Goal: Task Accomplishment & Management: Use online tool/utility

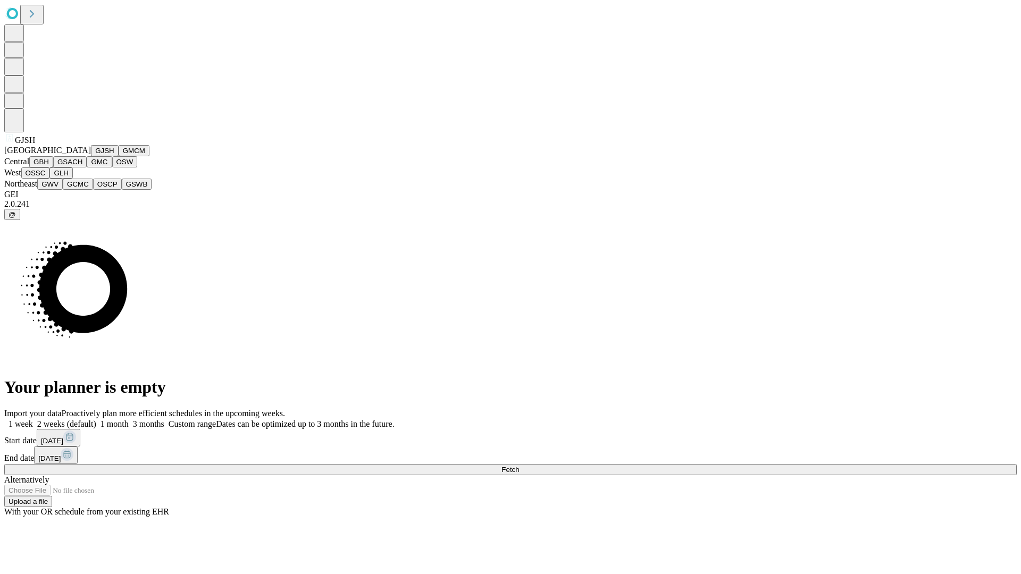
click at [91, 156] on button "GJSH" at bounding box center [105, 150] width 28 height 11
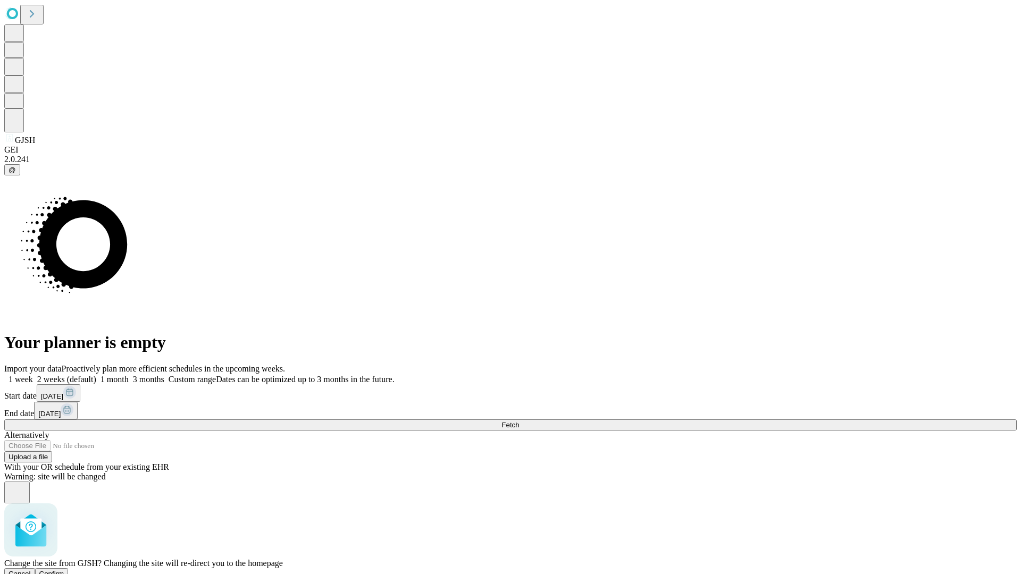
click at [64, 570] on span "Confirm" at bounding box center [51, 574] width 25 height 8
click at [129, 375] on label "1 month" at bounding box center [112, 379] width 32 height 9
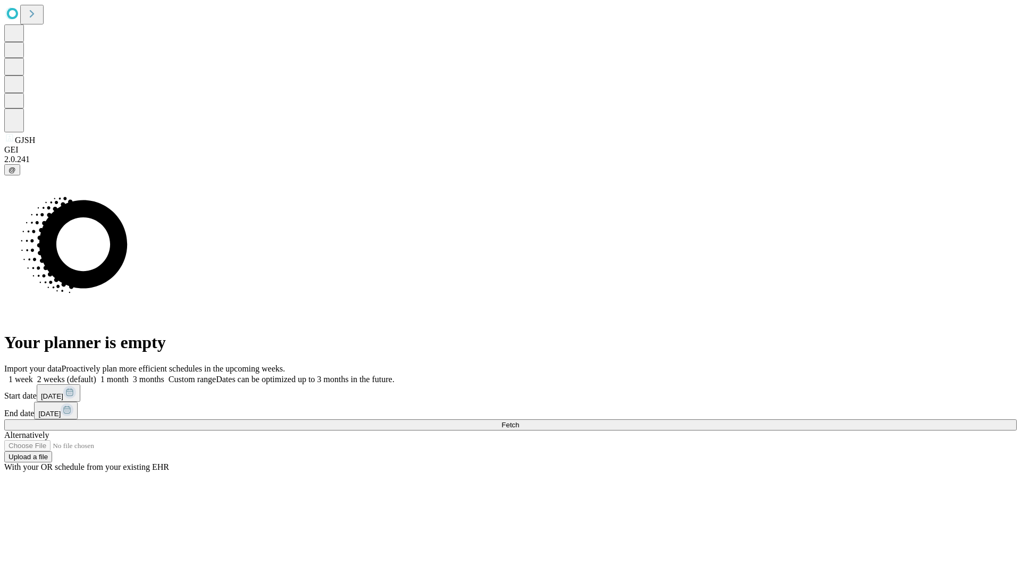
click at [519, 421] on span "Fetch" at bounding box center [510, 425] width 18 height 8
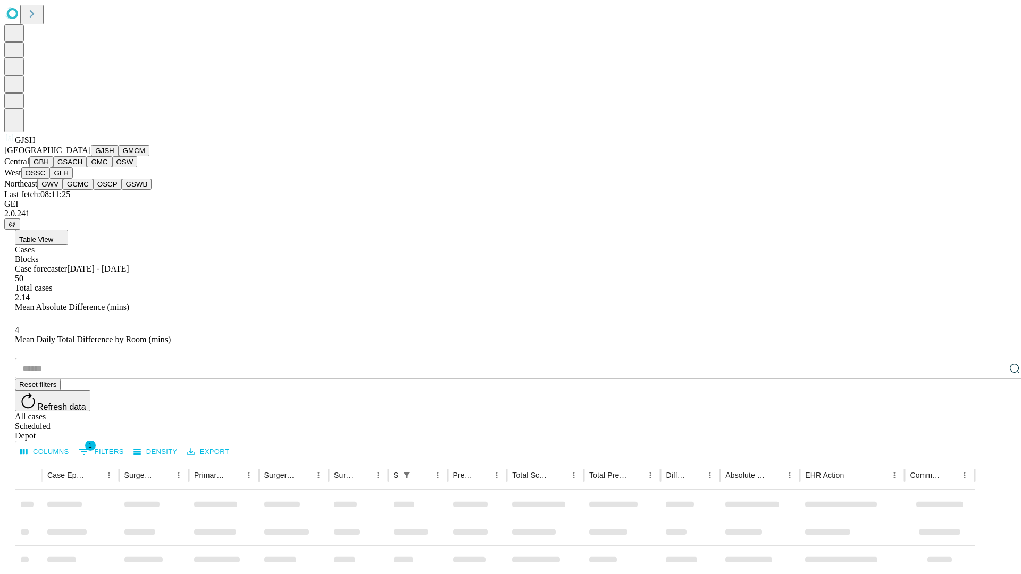
click at [119, 156] on button "GMCM" at bounding box center [134, 150] width 31 height 11
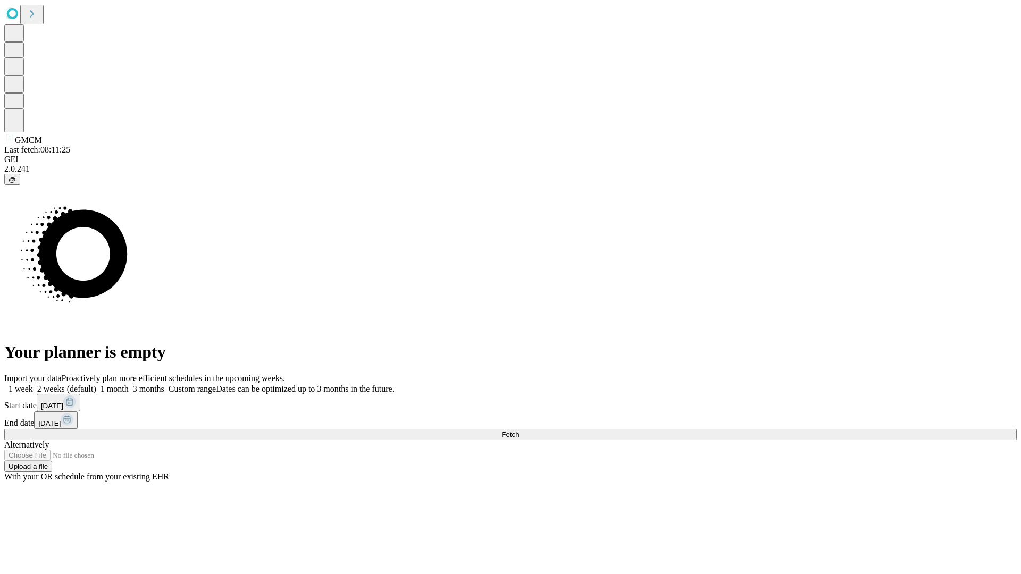
click at [129, 384] on label "1 month" at bounding box center [112, 388] width 32 height 9
click at [519, 431] on span "Fetch" at bounding box center [510, 435] width 18 height 8
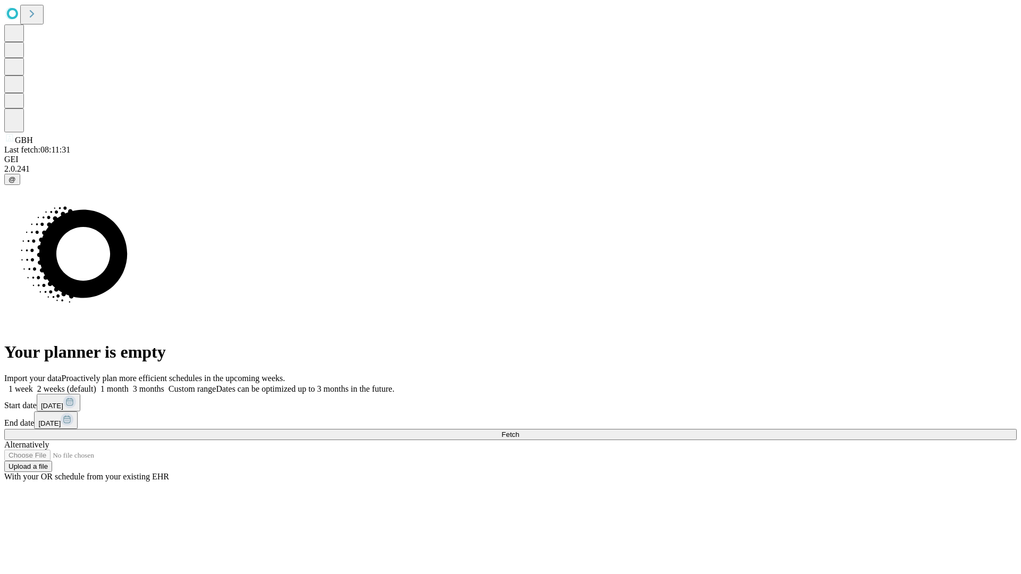
click at [129, 384] on label "1 month" at bounding box center [112, 388] width 32 height 9
click at [519, 431] on span "Fetch" at bounding box center [510, 435] width 18 height 8
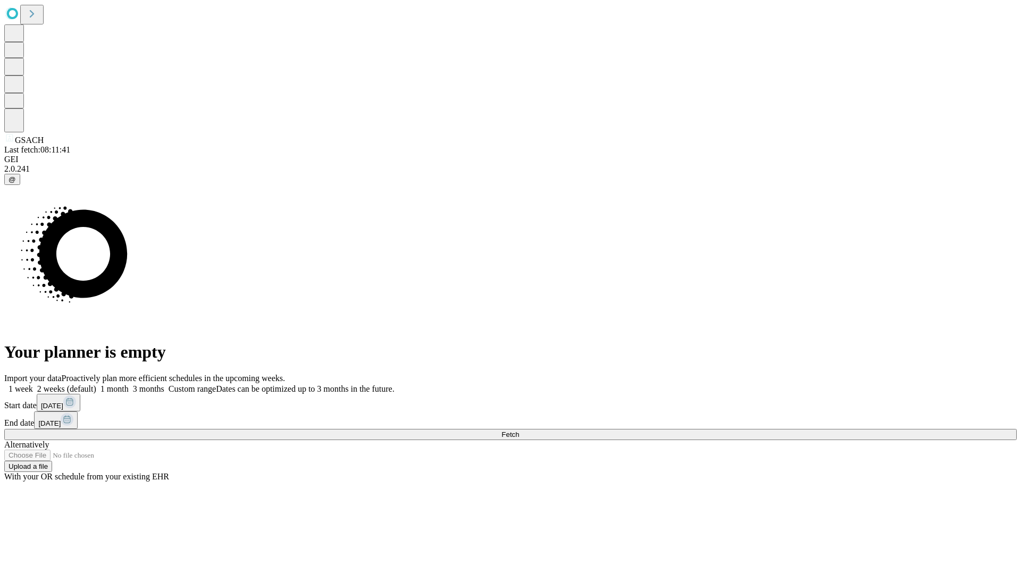
click at [519, 431] on span "Fetch" at bounding box center [510, 435] width 18 height 8
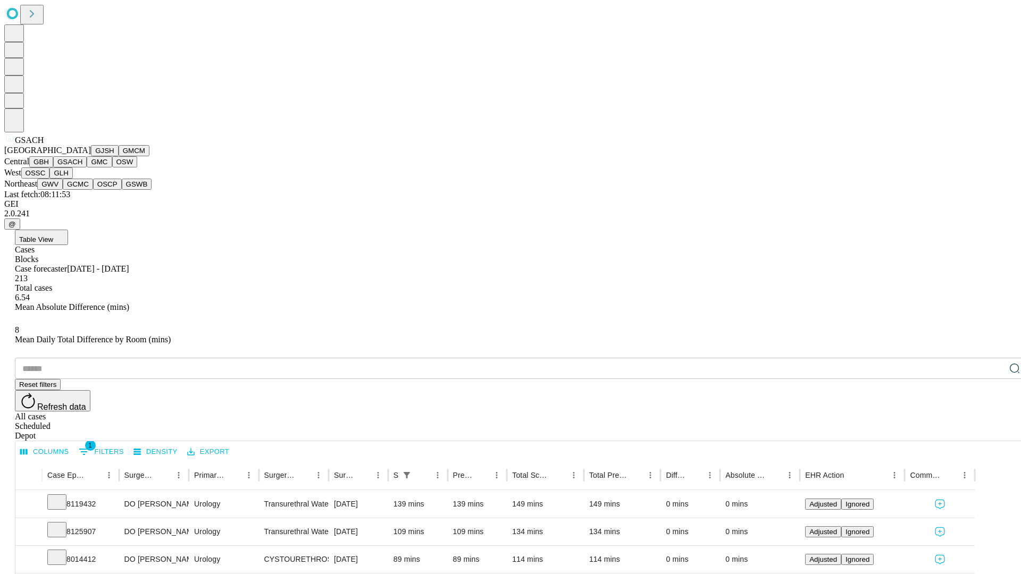
click at [87, 167] on button "GMC" at bounding box center [99, 161] width 25 height 11
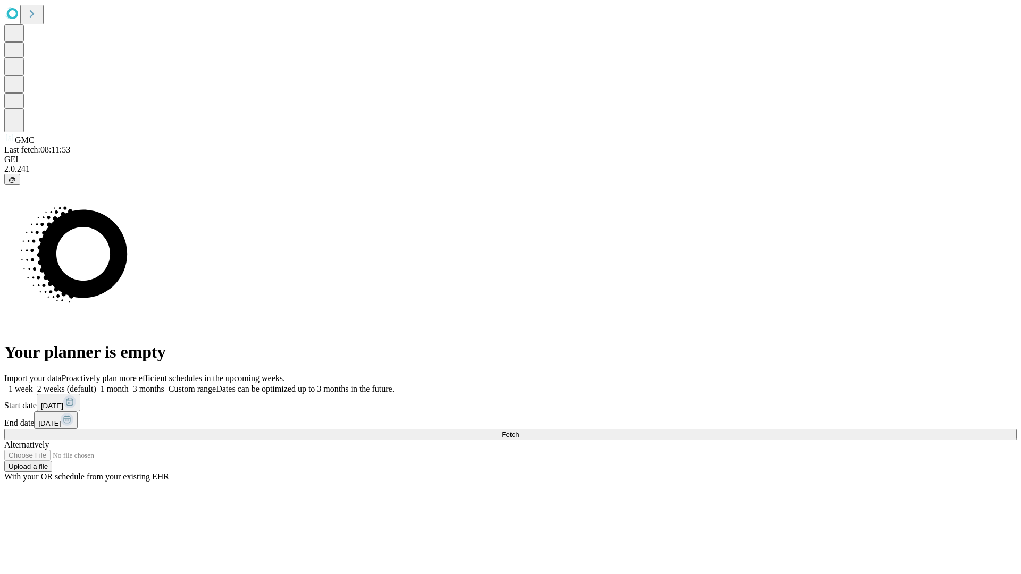
click at [129, 384] on label "1 month" at bounding box center [112, 388] width 32 height 9
click at [519, 431] on span "Fetch" at bounding box center [510, 435] width 18 height 8
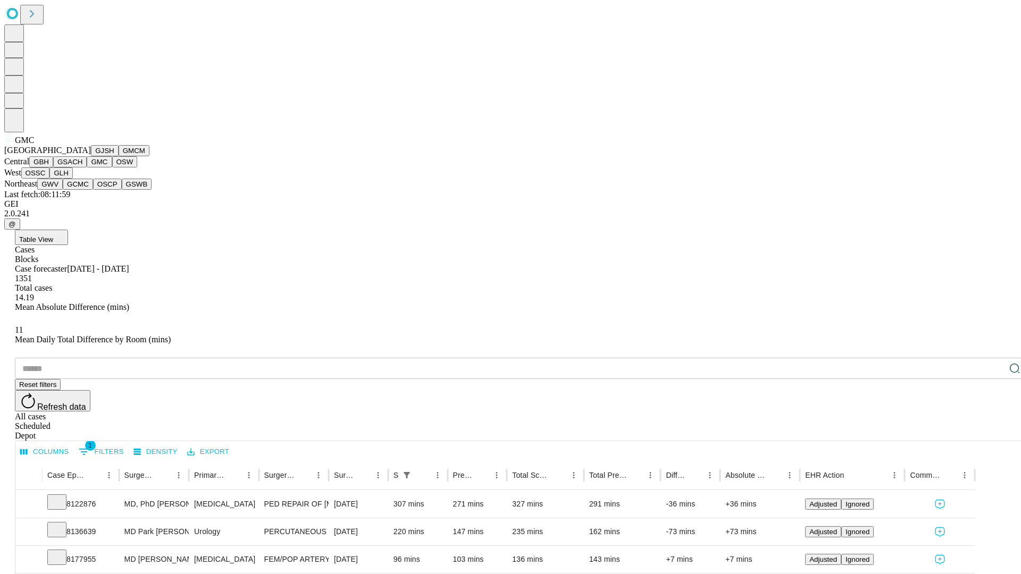
click at [112, 167] on button "OSW" at bounding box center [125, 161] width 26 height 11
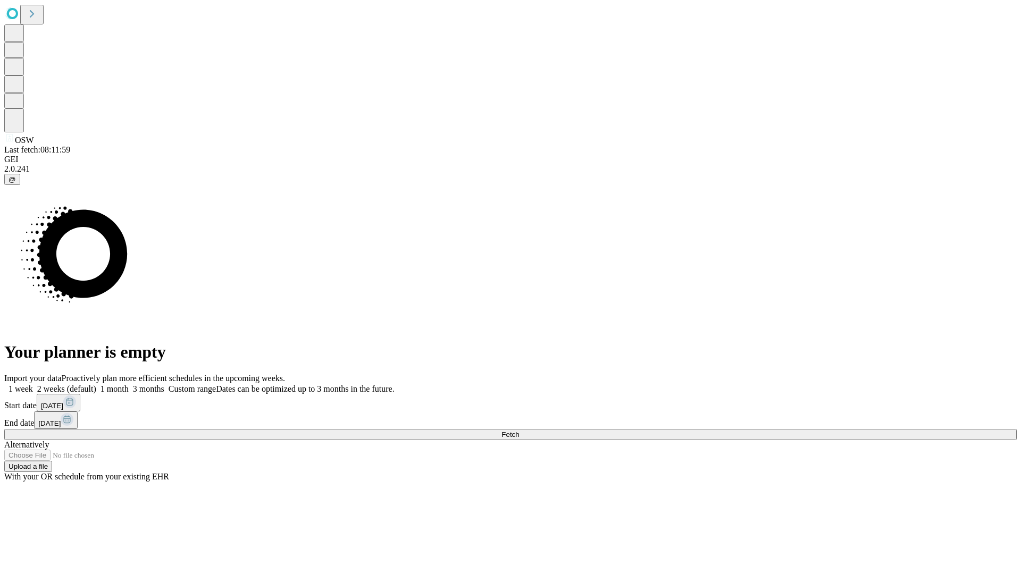
click at [519, 431] on span "Fetch" at bounding box center [510, 435] width 18 height 8
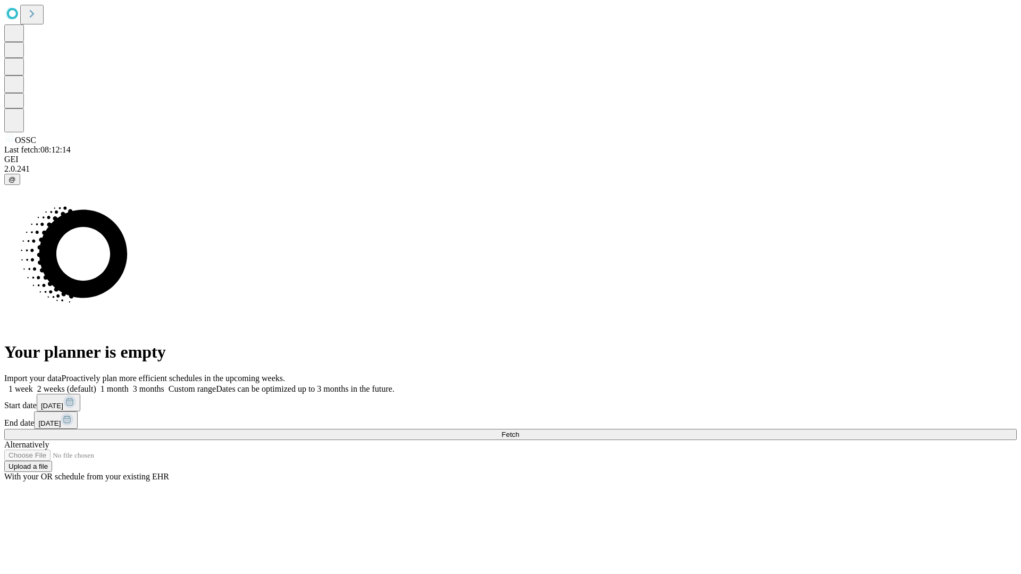
click at [129, 384] on label "1 month" at bounding box center [112, 388] width 32 height 9
click at [519, 431] on span "Fetch" at bounding box center [510, 435] width 18 height 8
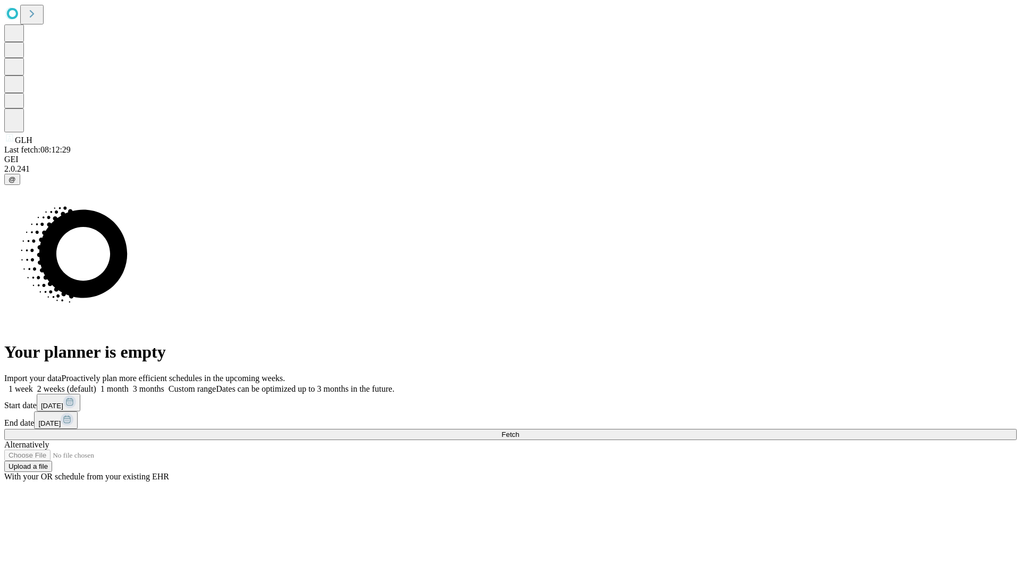
click at [129, 384] on label "1 month" at bounding box center [112, 388] width 32 height 9
click at [519, 431] on span "Fetch" at bounding box center [510, 435] width 18 height 8
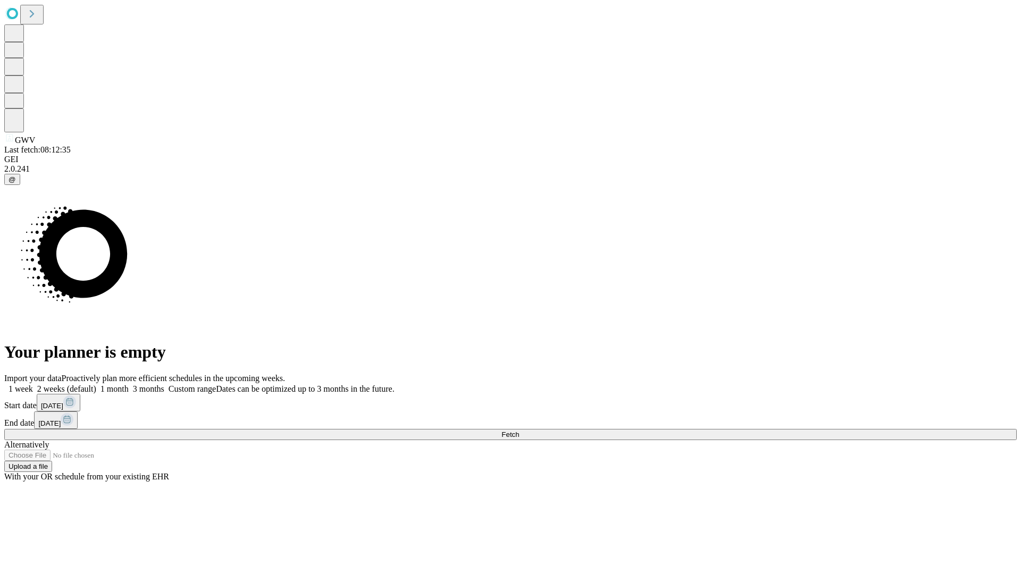
click at [129, 384] on label "1 month" at bounding box center [112, 388] width 32 height 9
click at [519, 431] on span "Fetch" at bounding box center [510, 435] width 18 height 8
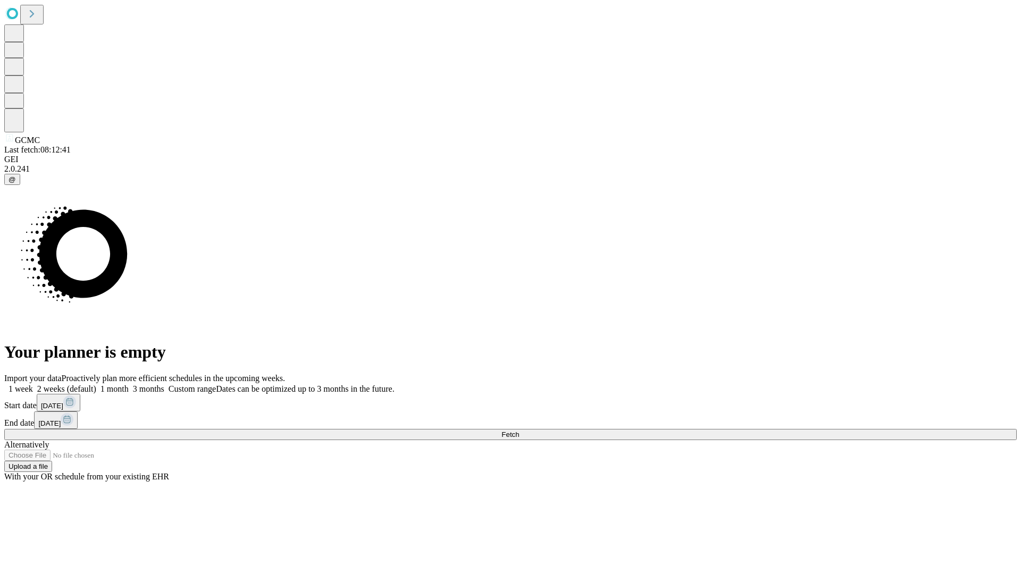
click at [519, 431] on span "Fetch" at bounding box center [510, 435] width 18 height 8
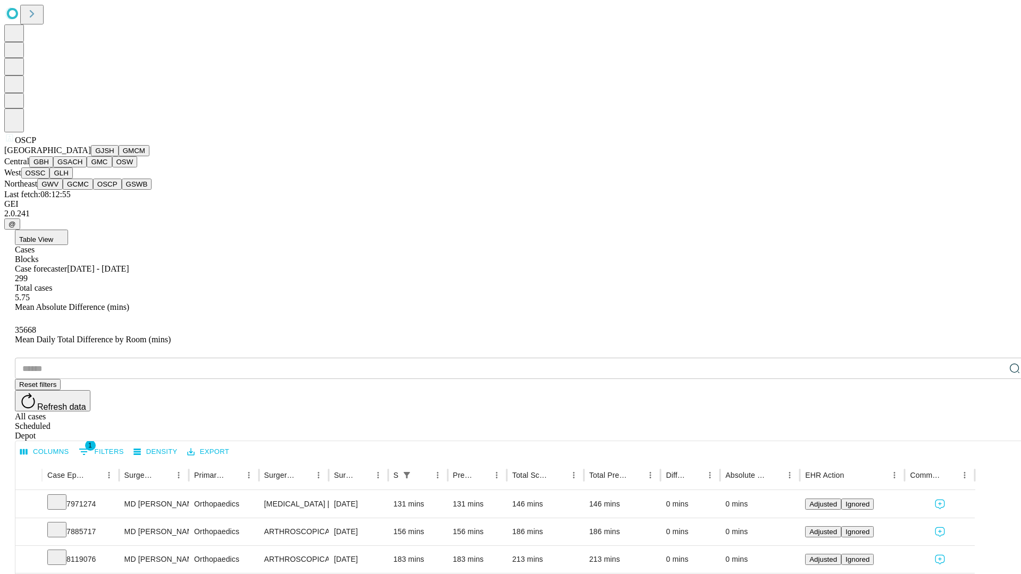
click at [122, 190] on button "GSWB" at bounding box center [137, 184] width 30 height 11
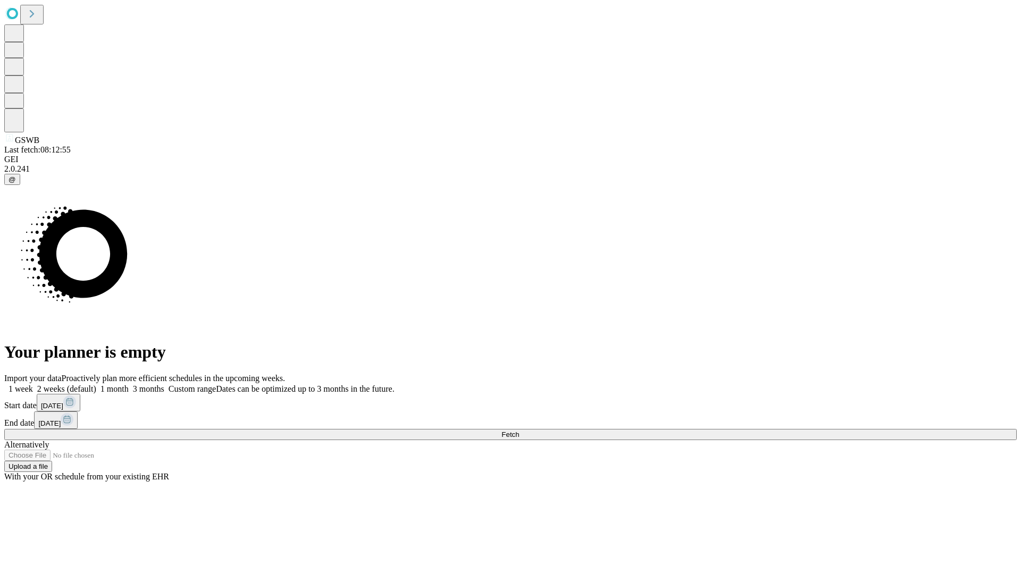
click at [129, 384] on label "1 month" at bounding box center [112, 388] width 32 height 9
click at [519, 431] on span "Fetch" at bounding box center [510, 435] width 18 height 8
